Goal: Browse casually: Explore the website without a specific task or goal

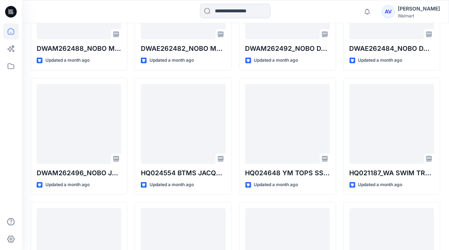
scroll to position [661, 0]
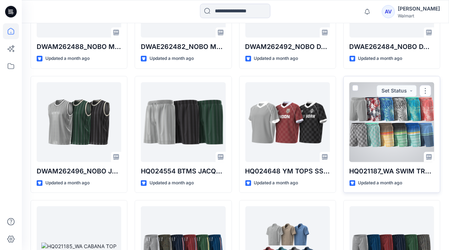
click at [382, 126] on div at bounding box center [391, 122] width 84 height 80
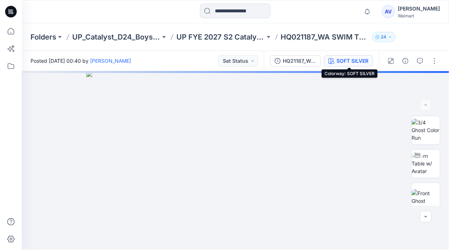
click at [360, 64] on div "SOFT SILVER" at bounding box center [352, 61] width 32 height 8
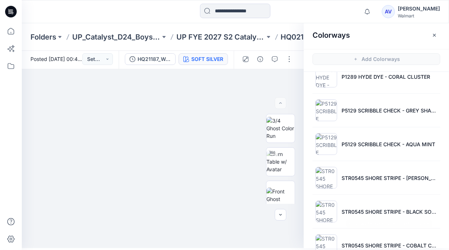
scroll to position [170, 0]
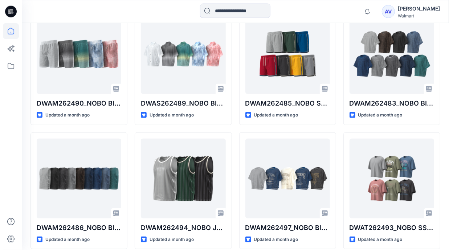
scroll to position [357, 0]
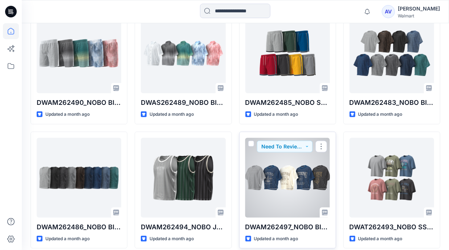
click at [288, 197] on div at bounding box center [287, 178] width 84 height 80
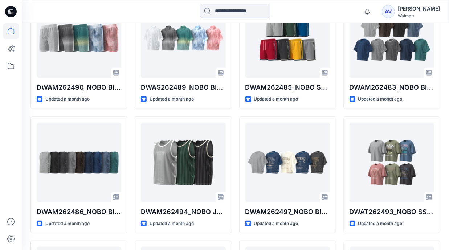
scroll to position [385, 0]
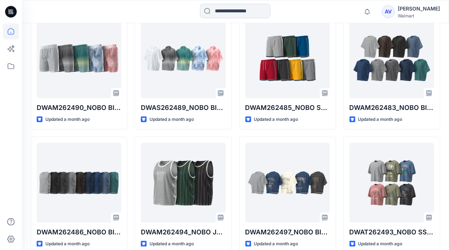
scroll to position [375, 0]
